Goal: Task Accomplishment & Management: Manage account settings

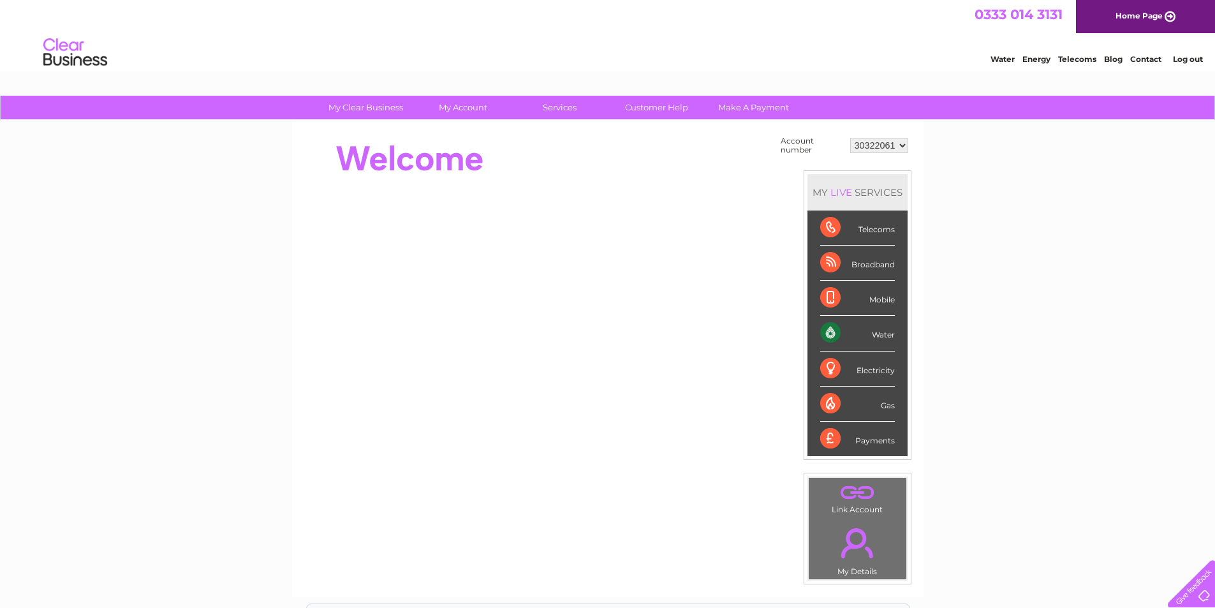
click at [1185, 61] on link "Log out" at bounding box center [1188, 59] width 30 height 10
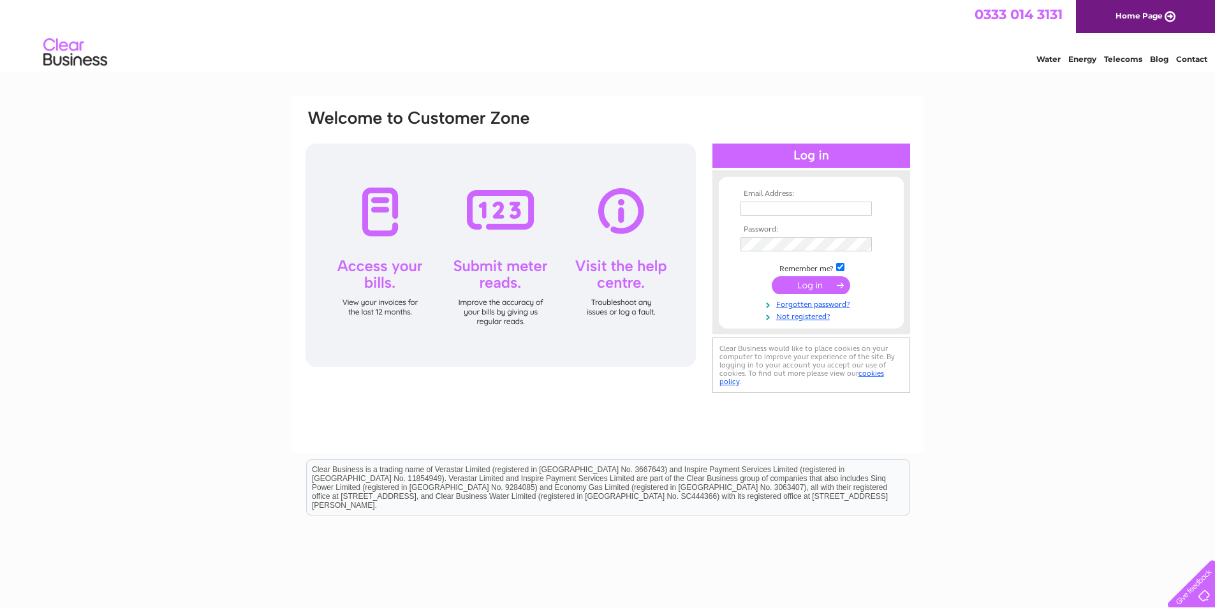
type input "[EMAIL_ADDRESS][DOMAIN_NAME]"
click at [808, 288] on input "submit" at bounding box center [811, 285] width 78 height 18
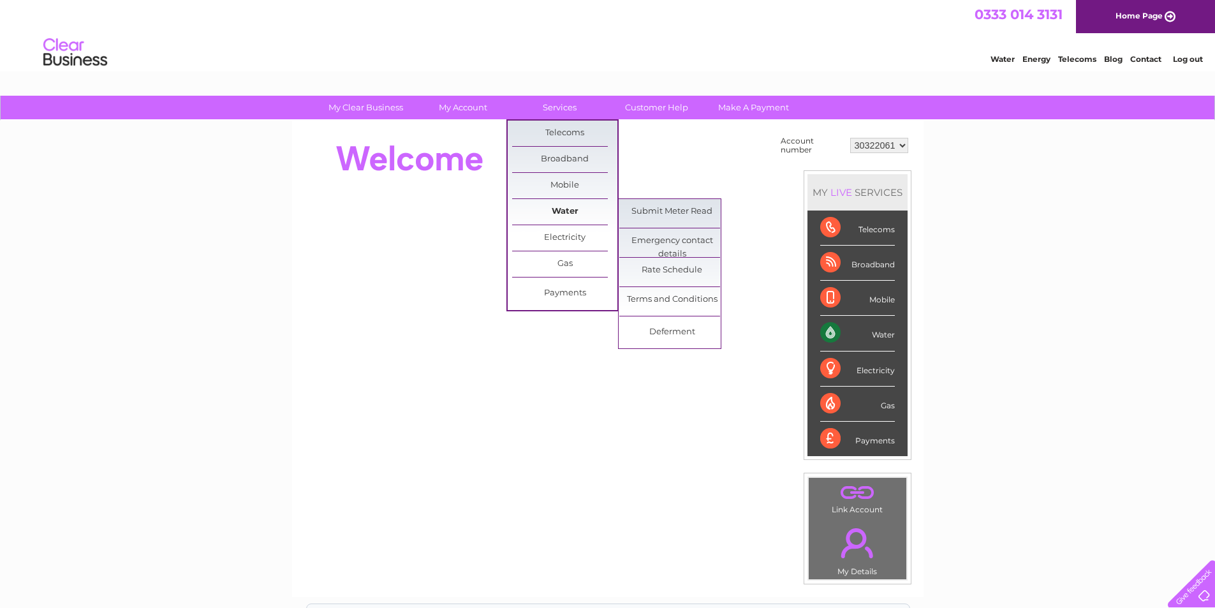
click at [563, 211] on link "Water" at bounding box center [564, 212] width 105 height 26
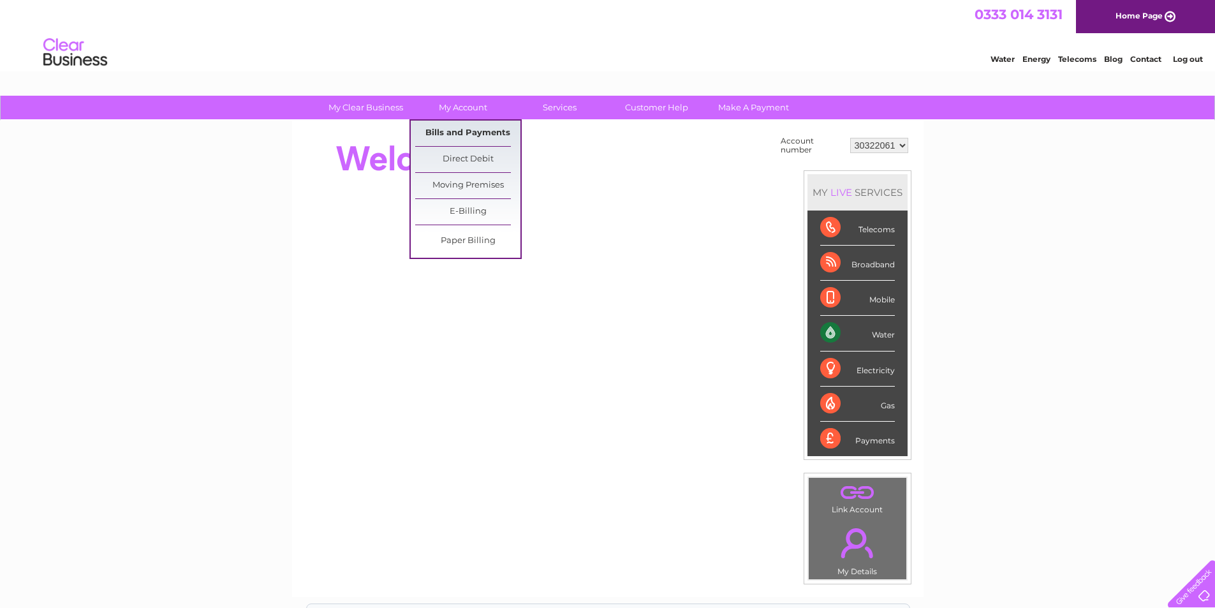
click at [466, 137] on link "Bills and Payments" at bounding box center [467, 134] width 105 height 26
